Goal: Information Seeking & Learning: Find specific fact

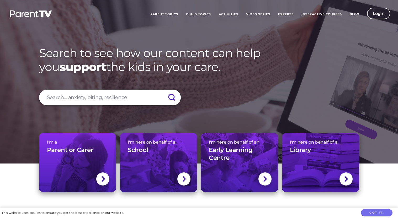
click at [100, 100] on input "search" at bounding box center [110, 98] width 142 height 16
type input "Seen"
click at [171, 97] on input "submit" at bounding box center [171, 98] width 18 height 16
